Goal: Task Accomplishment & Management: Complete application form

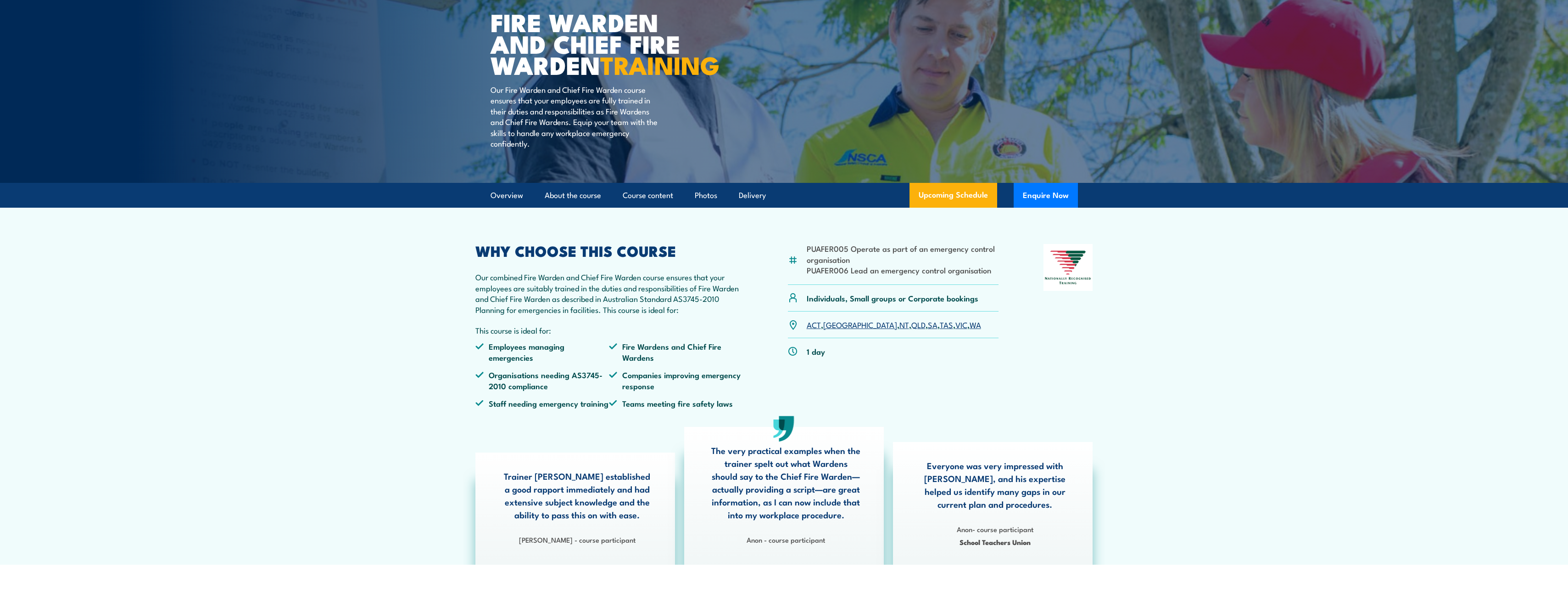
scroll to position [92, 0]
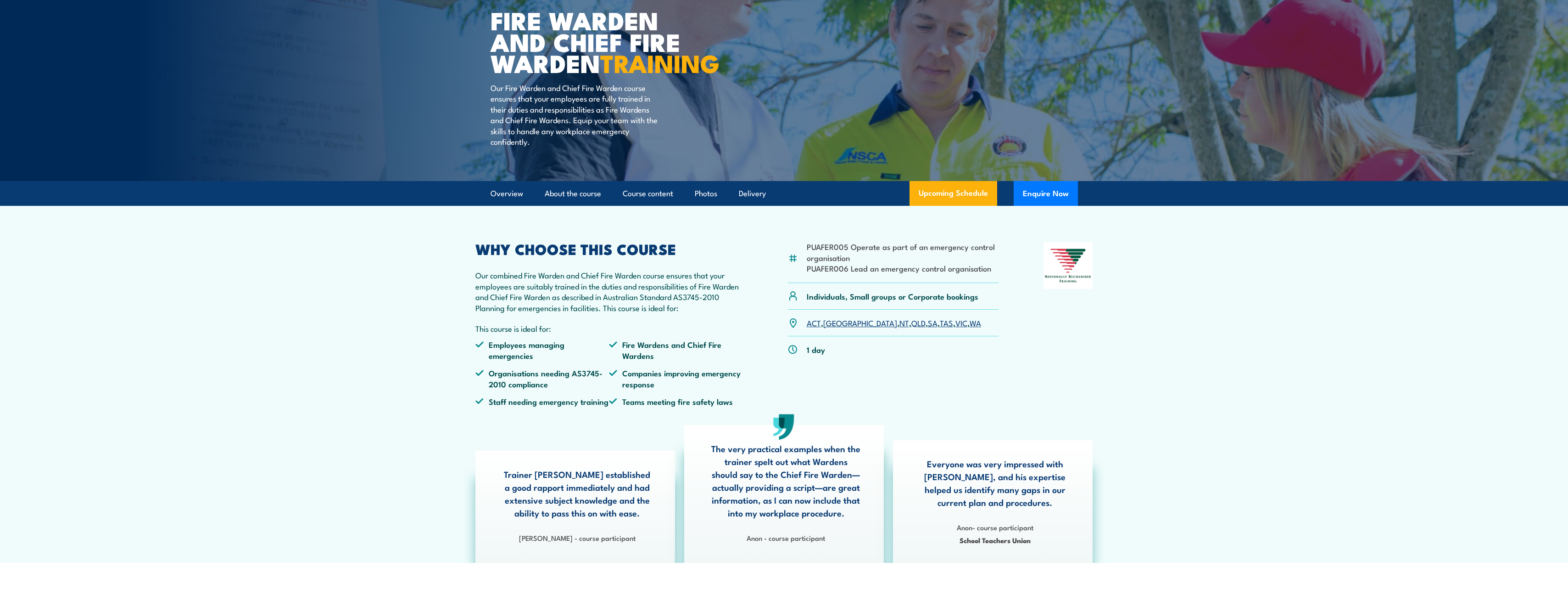
click at [996, 274] on li "PUAFER006 Lead an emergency control organisation" at bounding box center [903, 268] width 193 height 10
drag, startPoint x: 991, startPoint y: 291, endPoint x: 805, endPoint y: 268, distance: 187.4
click at [805, 268] on div "PUAFER005 Operate as part of an emergency control organisation PUAFER006 Lead a…" at bounding box center [893, 262] width 211 height 41
drag, startPoint x: 805, startPoint y: 268, endPoint x: 811, endPoint y: 268, distance: 6.0
copy ul "PUAFER005 Operate as part of an emergency control organisation PUAFER006 Lead a…"
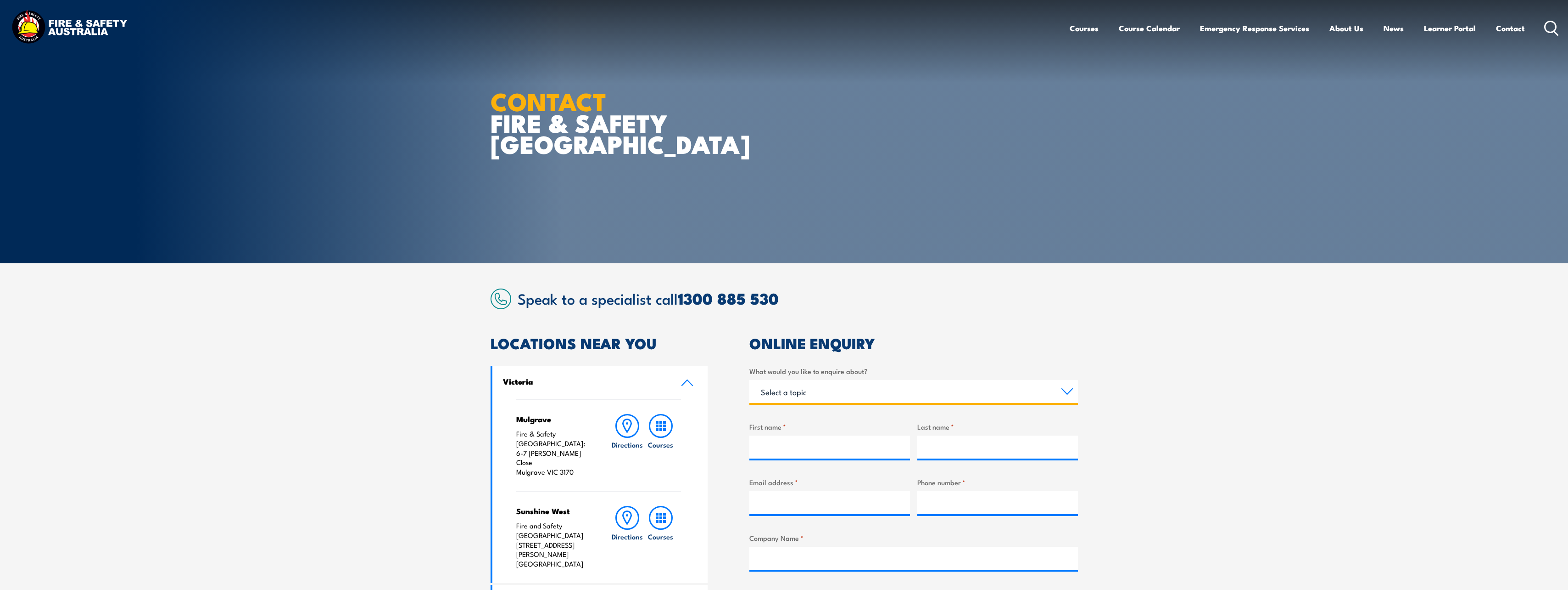
click at [1070, 391] on select "Select a topic Training Emergency Response Services General Enquiry" at bounding box center [914, 391] width 329 height 23
select select "Training"
click at [750, 379] on select "Select a topic Training Emergency Response Services General Enquiry" at bounding box center [914, 391] width 329 height 23
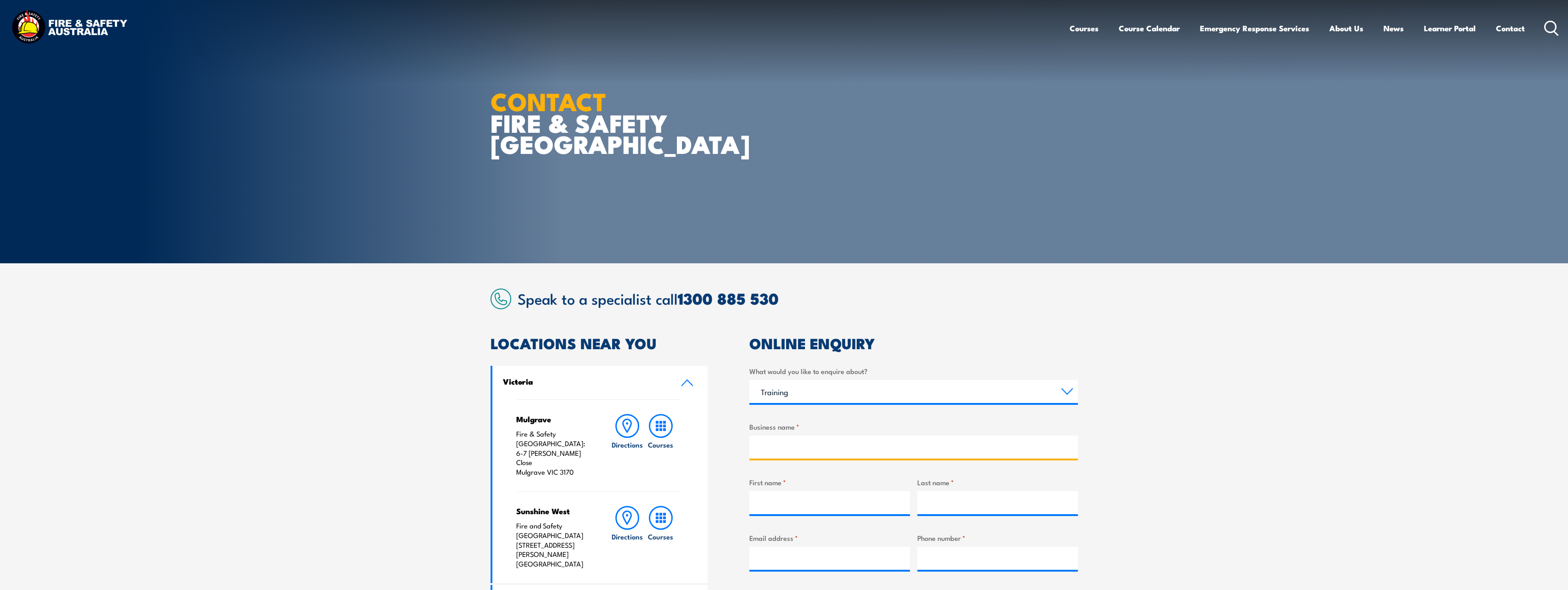
click at [793, 442] on input "Business name *" at bounding box center [914, 446] width 329 height 23
click at [796, 442] on input "Business name *" at bounding box center [914, 446] width 329 height 23
type input "Heathgate Resources"
click at [799, 506] on input "First name *" at bounding box center [830, 502] width 161 height 23
type input "Ian"
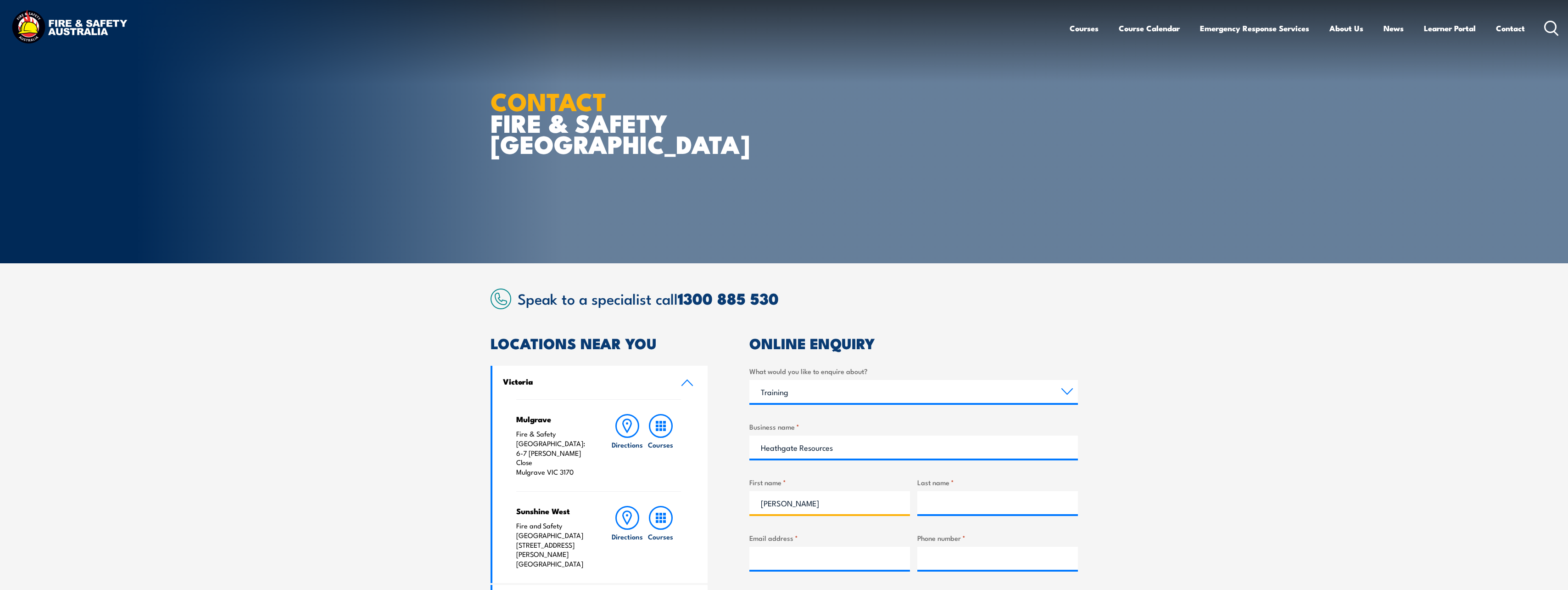
type input "Thomas"
type input "ian.thomas@heathgate.com.au"
type input "0402348708"
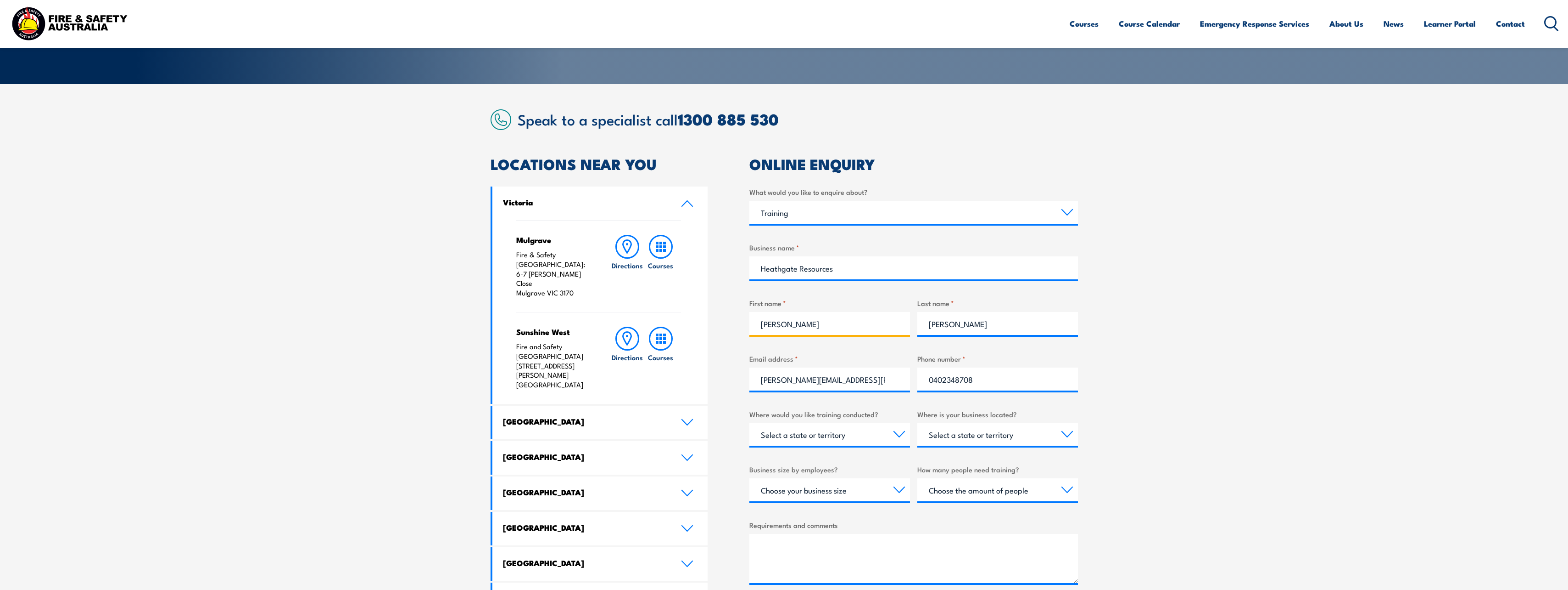
scroll to position [184, 0]
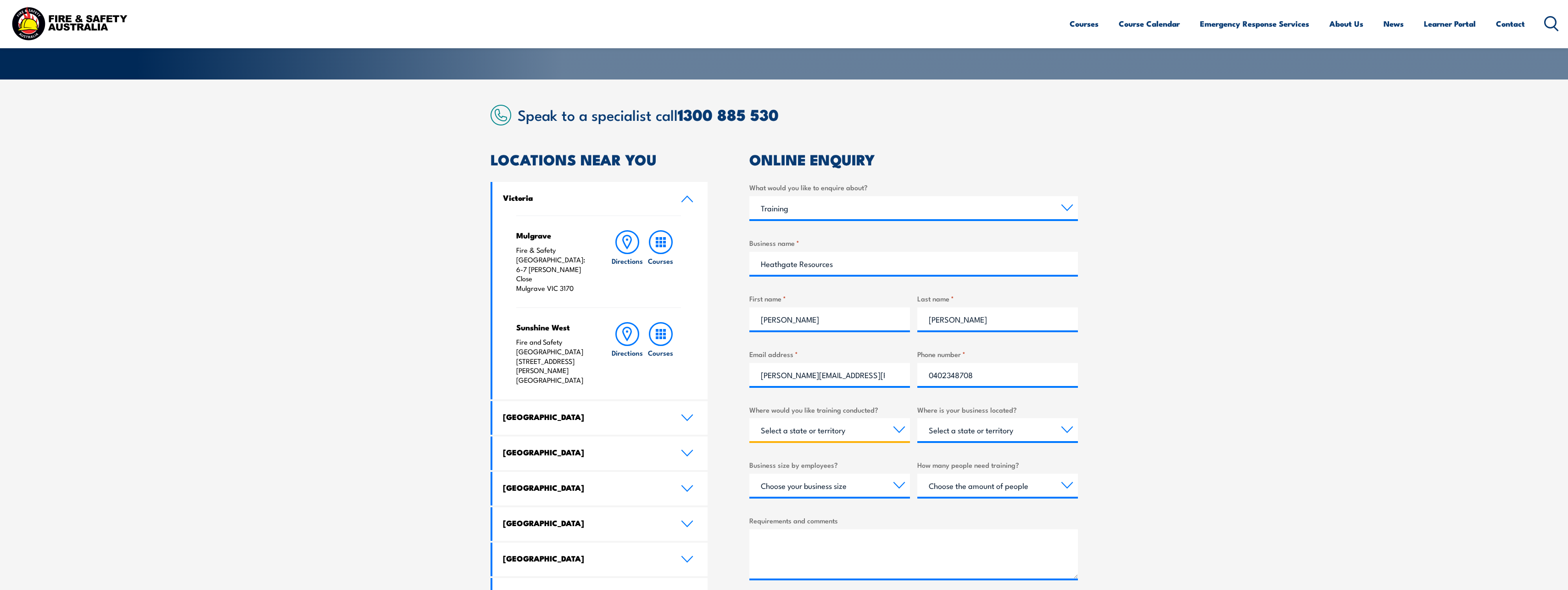
click at [901, 428] on select "Select a state or territory Nationally - multiple locations QLD NSW VIC SA ACT …" at bounding box center [830, 429] width 161 height 23
select select "SA"
click at [750, 418] on select "Select a state or territory Nationally - multiple locations QLD NSW VIC SA ACT …" at bounding box center [830, 429] width 161 height 23
click at [1062, 429] on select "Select a state or territory QLD NSW VIC SA ACT WA TAS NT" at bounding box center [998, 429] width 161 height 23
select select "SA"
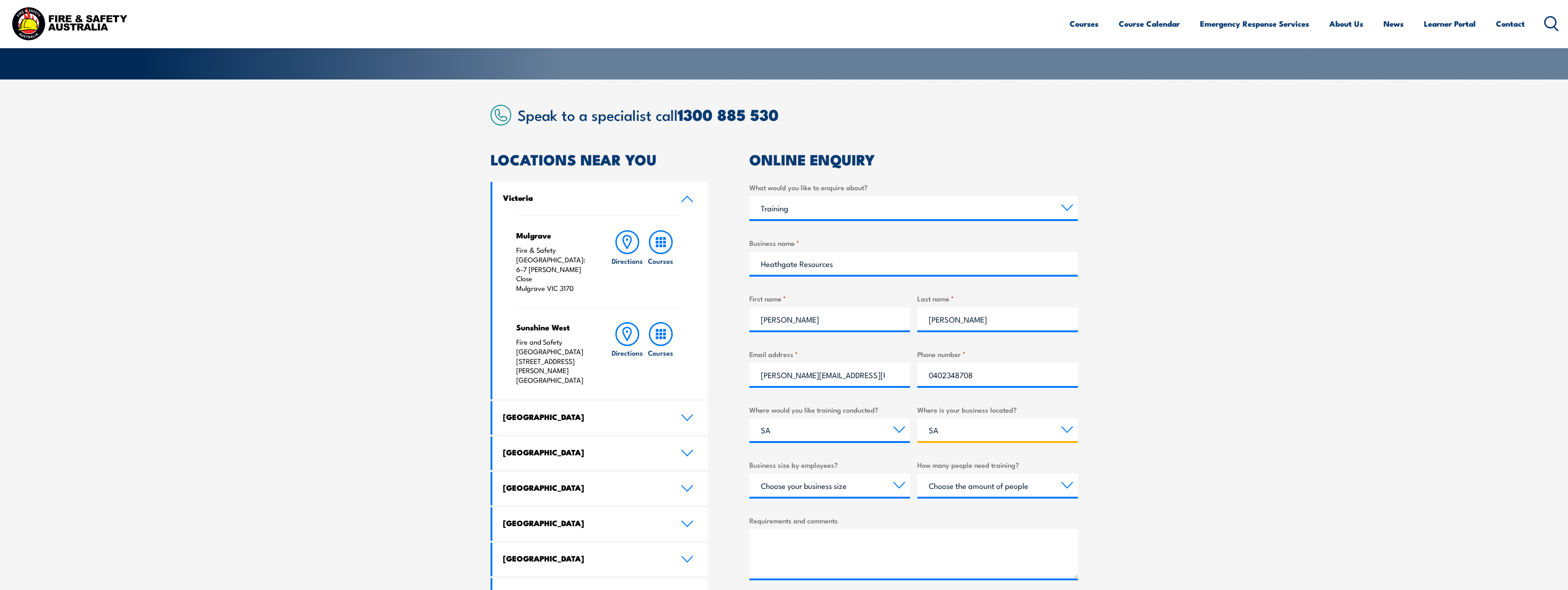
click at [918, 418] on select "Select a state or territory QLD NSW VIC SA ACT WA TAS NT" at bounding box center [998, 429] width 161 height 23
click at [893, 484] on select "Choose your business size 1 to 19 20 to 199 200+" at bounding box center [830, 485] width 161 height 23
select select "200+"
click at [750, 474] on select "Choose your business size 1 to 19 20 to 199 200+" at bounding box center [830, 485] width 161 height 23
click at [1066, 485] on select "Choose the amount of people 1 to 4 5 to 19 20+" at bounding box center [998, 485] width 161 height 23
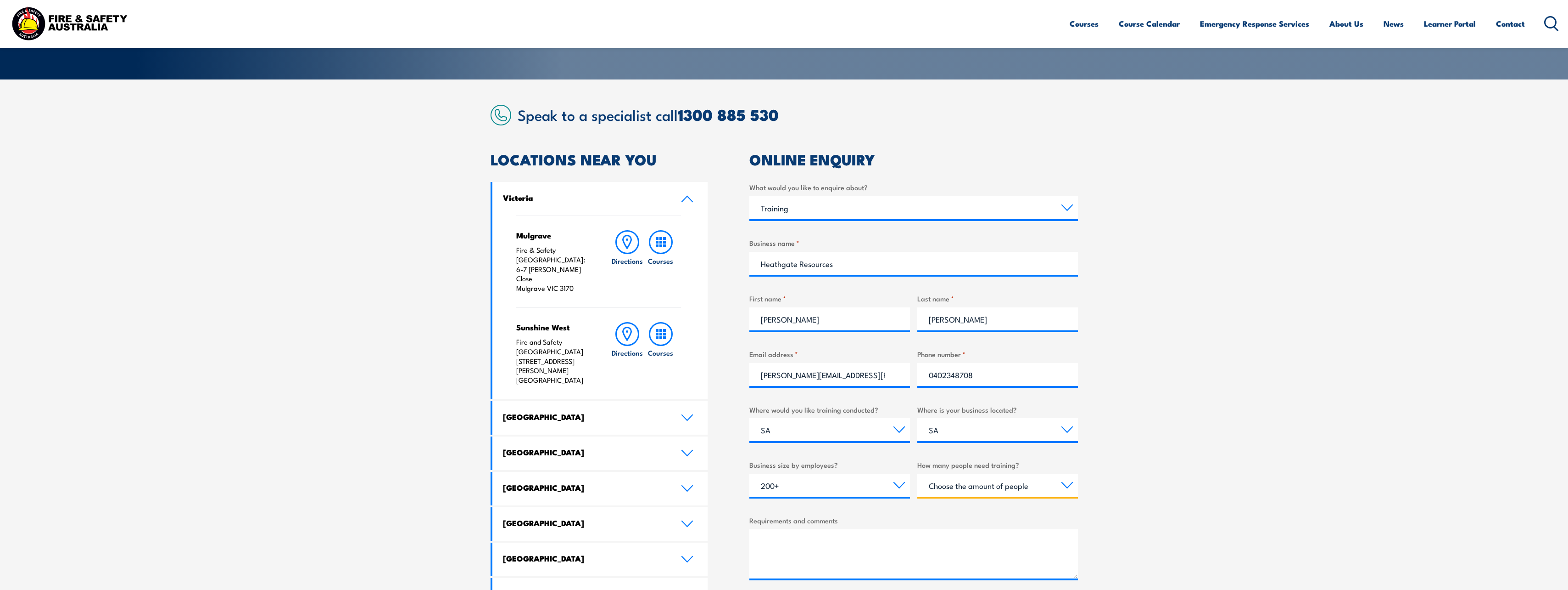
select select "20+"
click at [918, 474] on select "Choose the amount of people 1 to 4 5 to 19 20+" at bounding box center [998, 485] width 161 height 23
click at [896, 546] on textarea "Requirements and comments" at bounding box center [914, 554] width 329 height 49
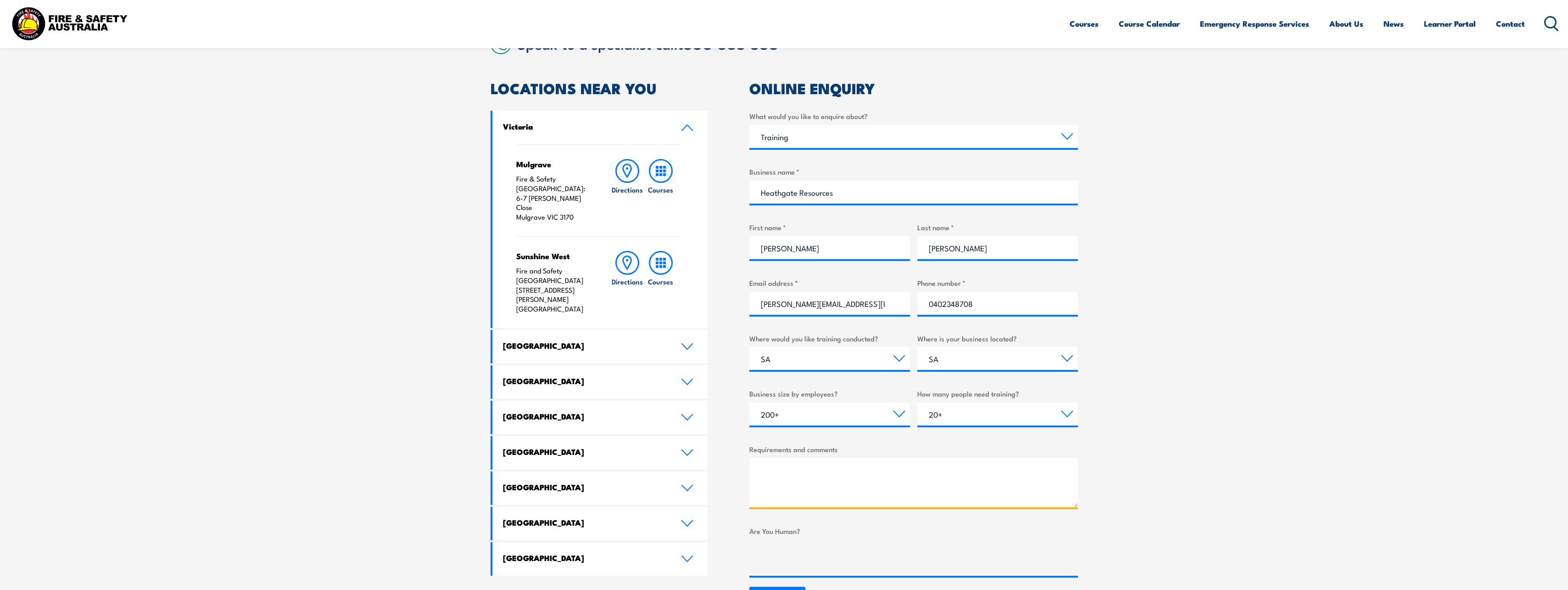
scroll to position [322, 0]
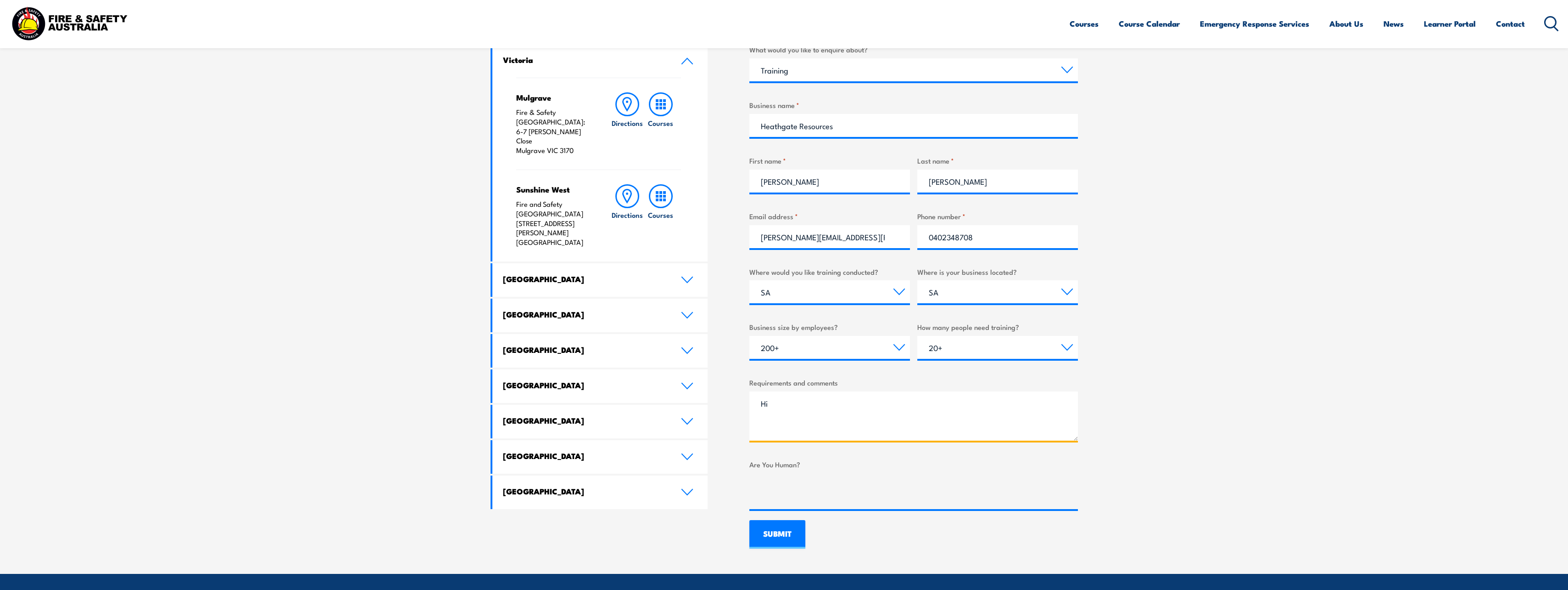
type textarea "H"
click at [890, 430] on textarea "Hi , our company is interested in having our Supervisors trained in the Fire Wa…" at bounding box center [914, 416] width 329 height 49
paste textarea "PUAFER005 Operate as part of an emergency control organisation PUAFER006 Lead a…"
click at [757, 428] on textarea "Hi , our company is interested in having our Supervisors trained in the Fire Wa…" at bounding box center [914, 416] width 329 height 49
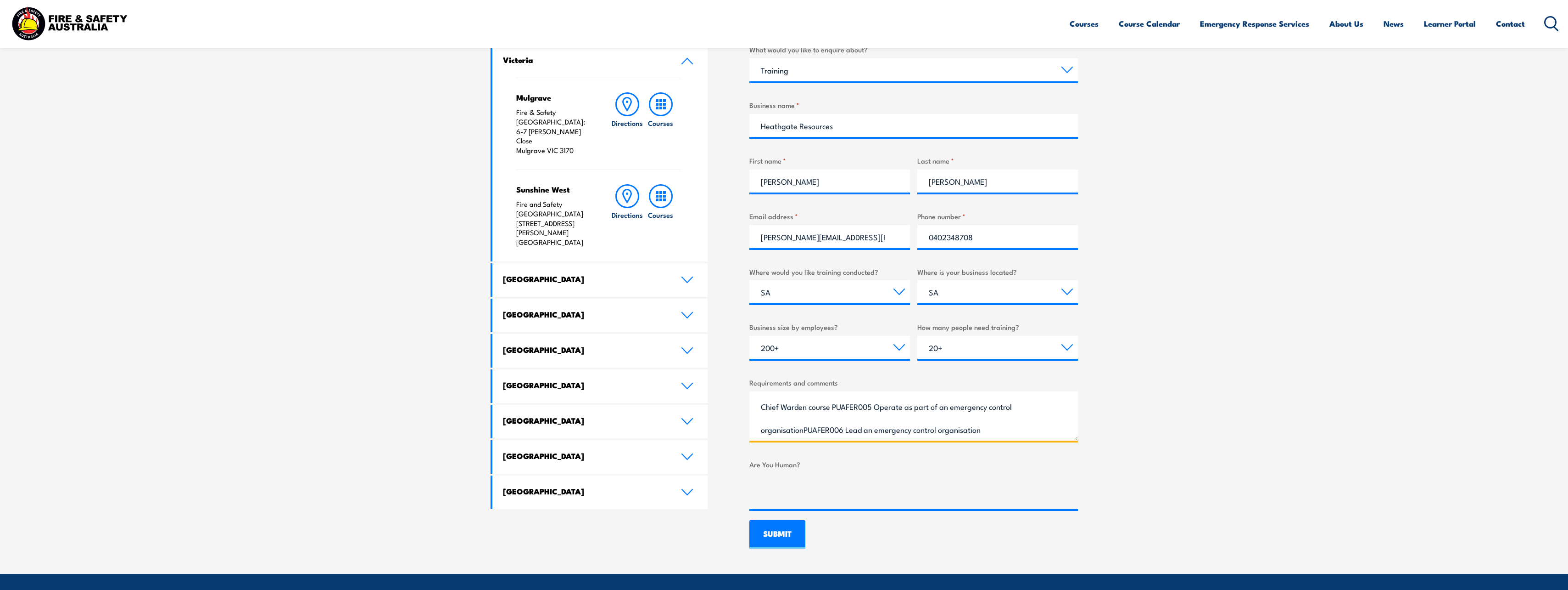
scroll to position [20, 0]
drag, startPoint x: 972, startPoint y: 431, endPoint x: 1010, endPoint y: 421, distance: 39.3
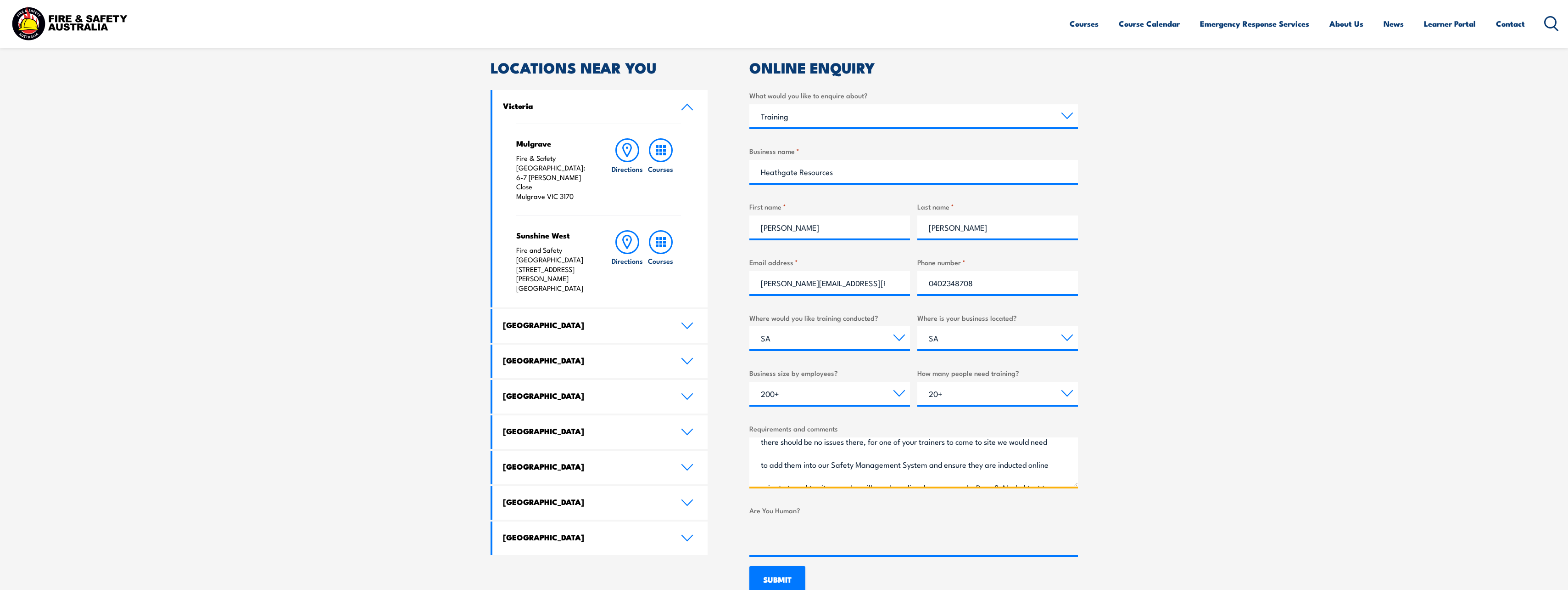
scroll to position [203, 0]
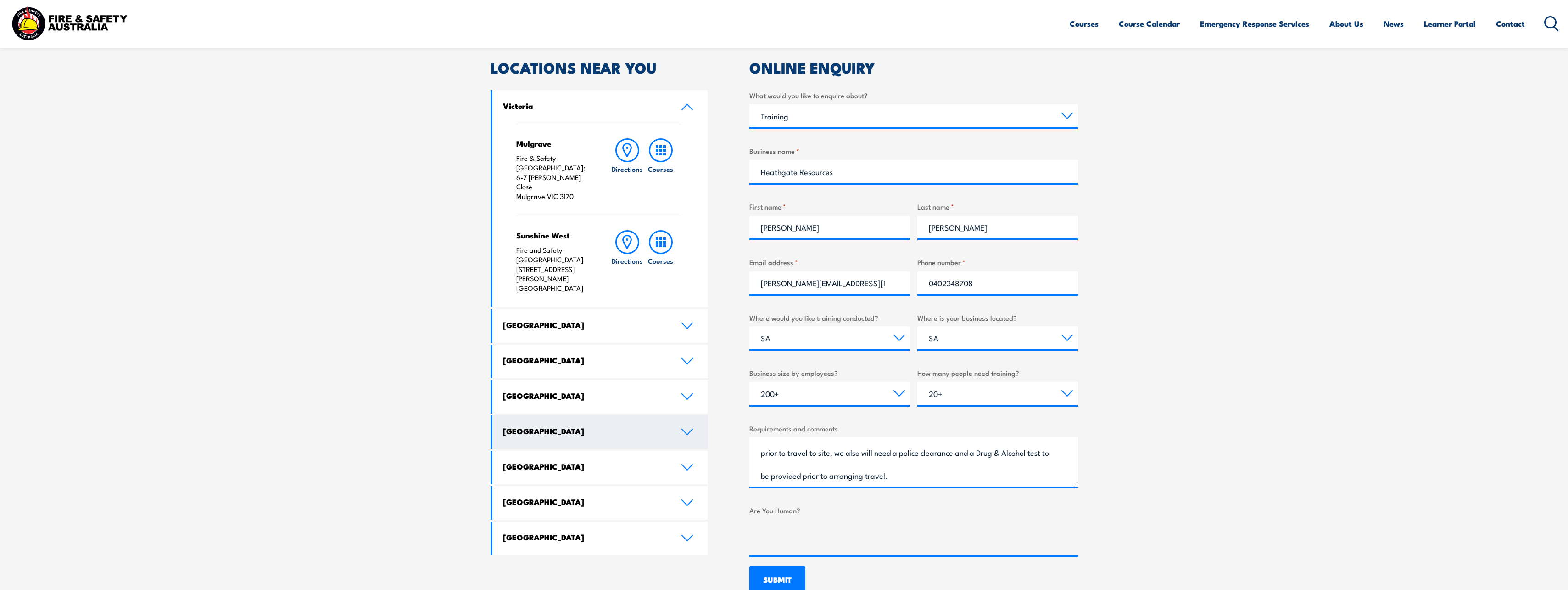
click at [687, 428] on icon at bounding box center [687, 431] width 13 height 7
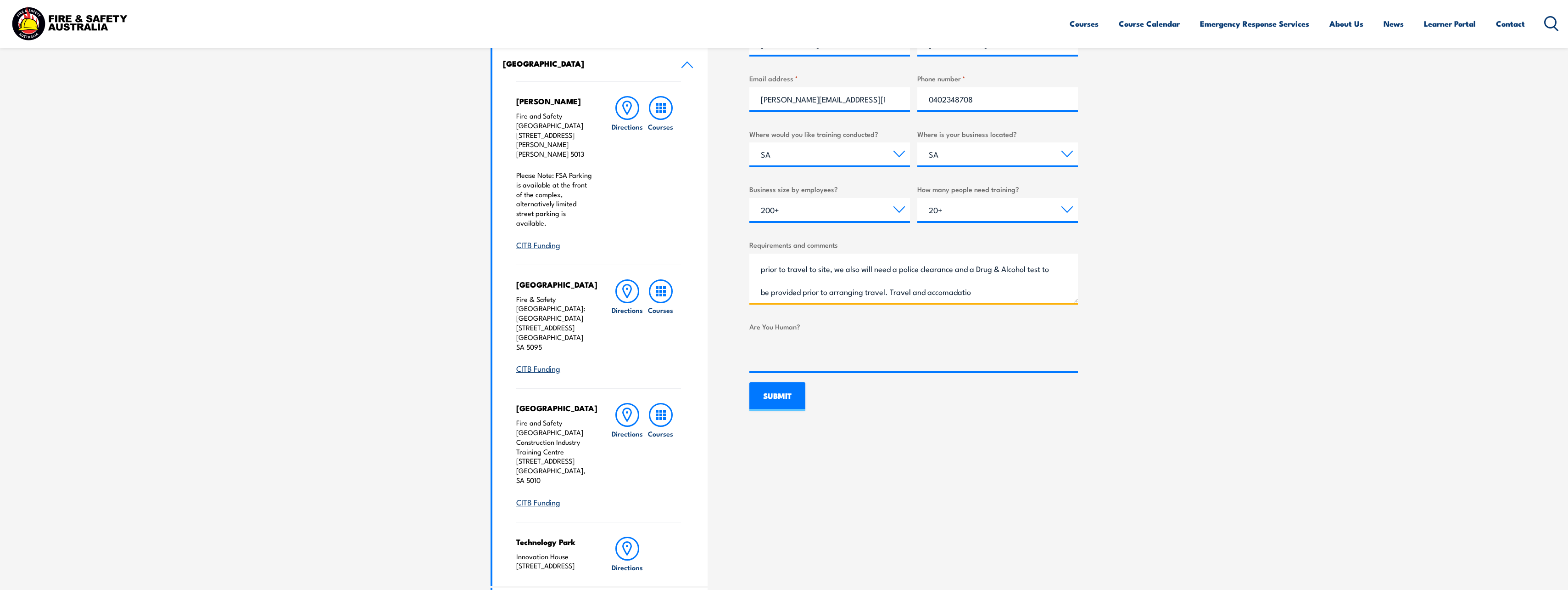
scroll to position [221, 0]
click at [921, 294] on textarea "Hi , our company is interested in having our Supervisors trained in the Fire Wa…" at bounding box center [914, 278] width 329 height 49
click at [910, 296] on textarea "Hi , our company is interested in having our Supervisors trained in the Fire Wa…" at bounding box center [914, 278] width 329 height 49
type textarea "Hi , our company is interested in having our Supervisors trained in the Fire Wa…"
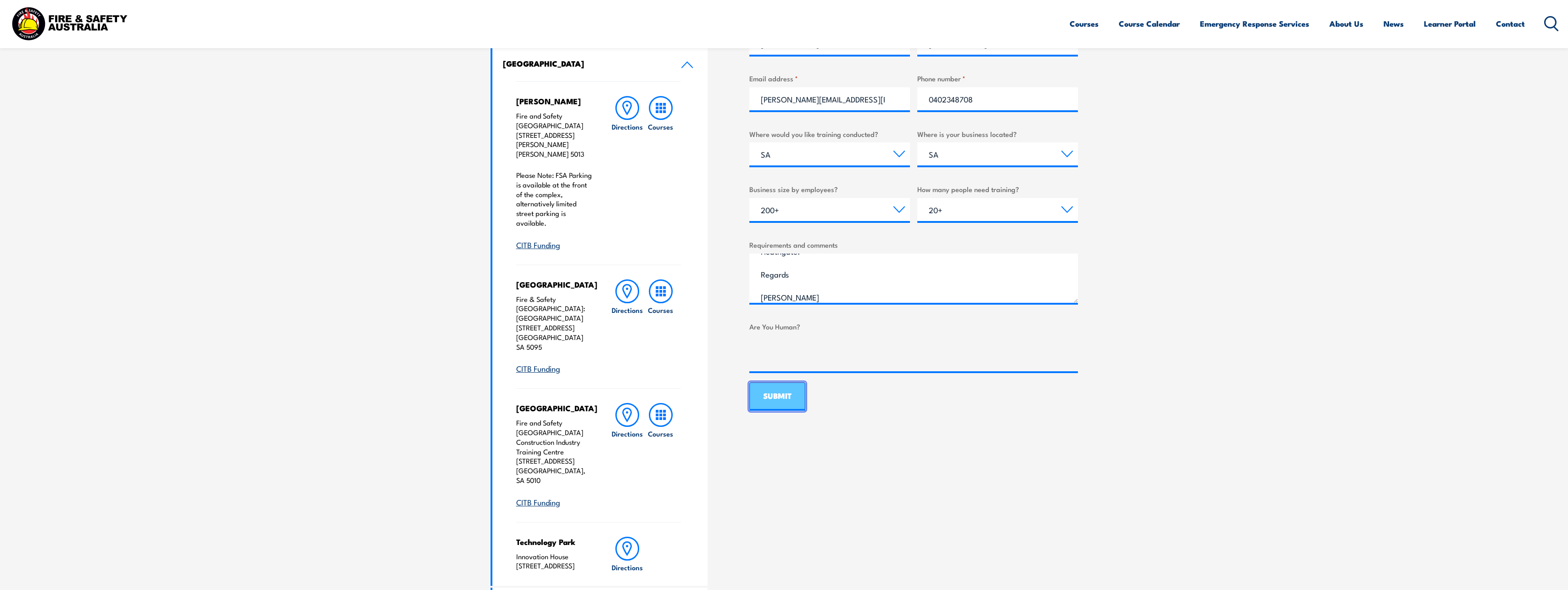
click at [791, 398] on input "SUBMIT" at bounding box center [778, 397] width 56 height 28
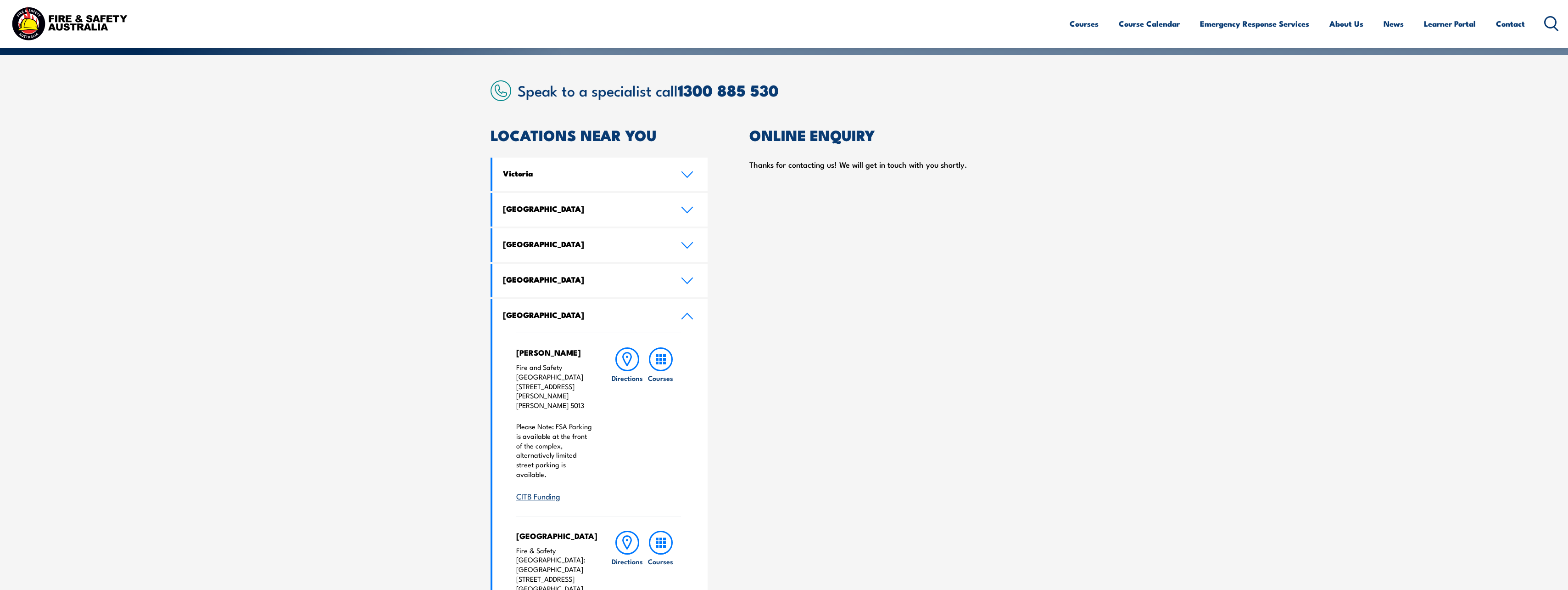
scroll to position [230, 0]
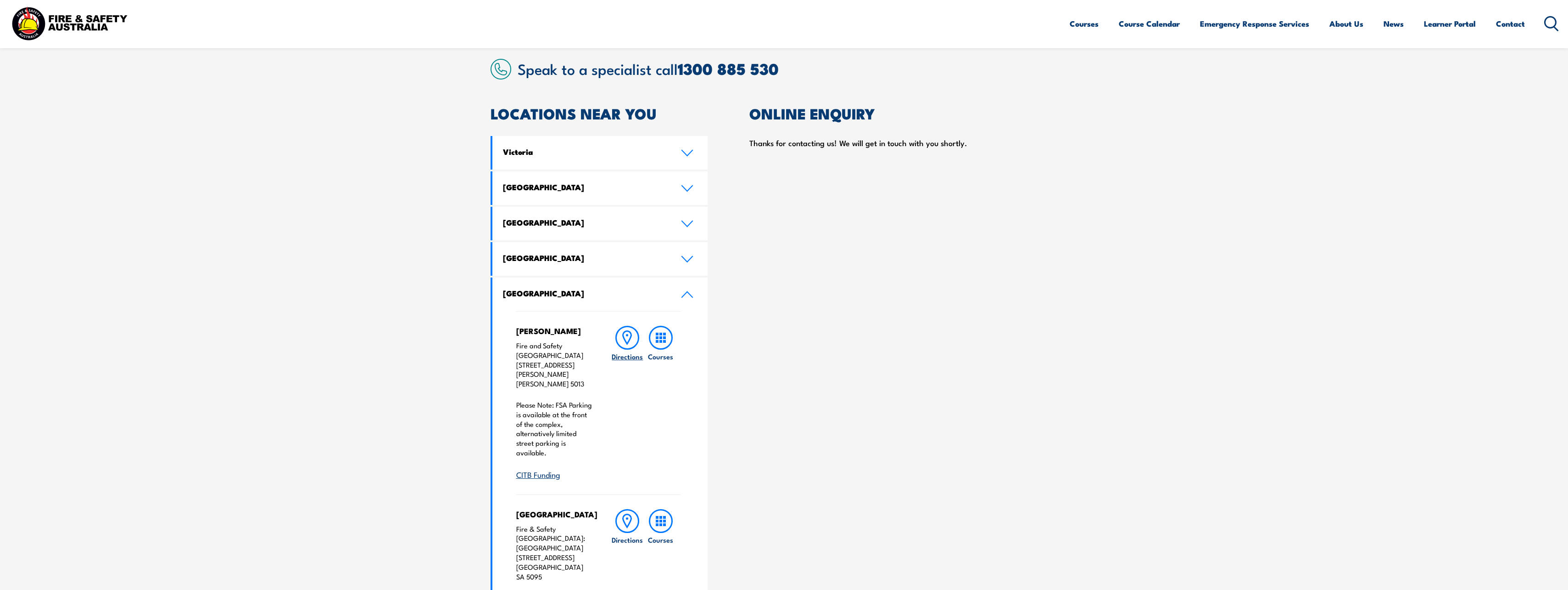
click at [625, 339] on icon at bounding box center [627, 337] width 8 height 13
